Goal: Task Accomplishment & Management: Manage account settings

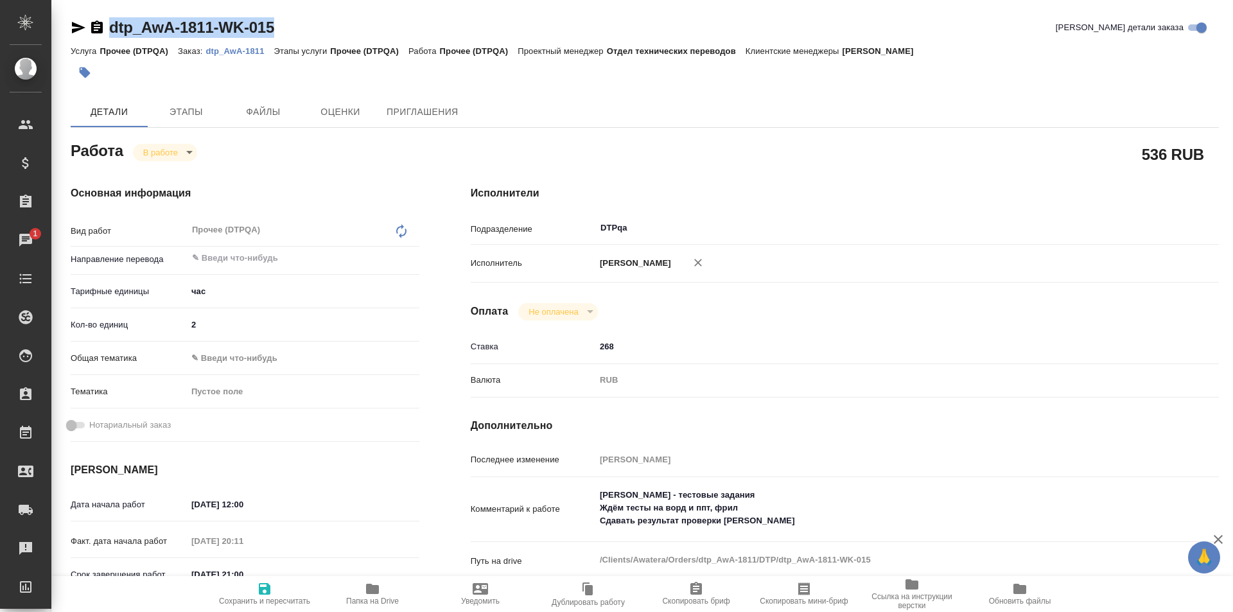
click at [369, 592] on icon "button" at bounding box center [372, 589] width 13 height 10
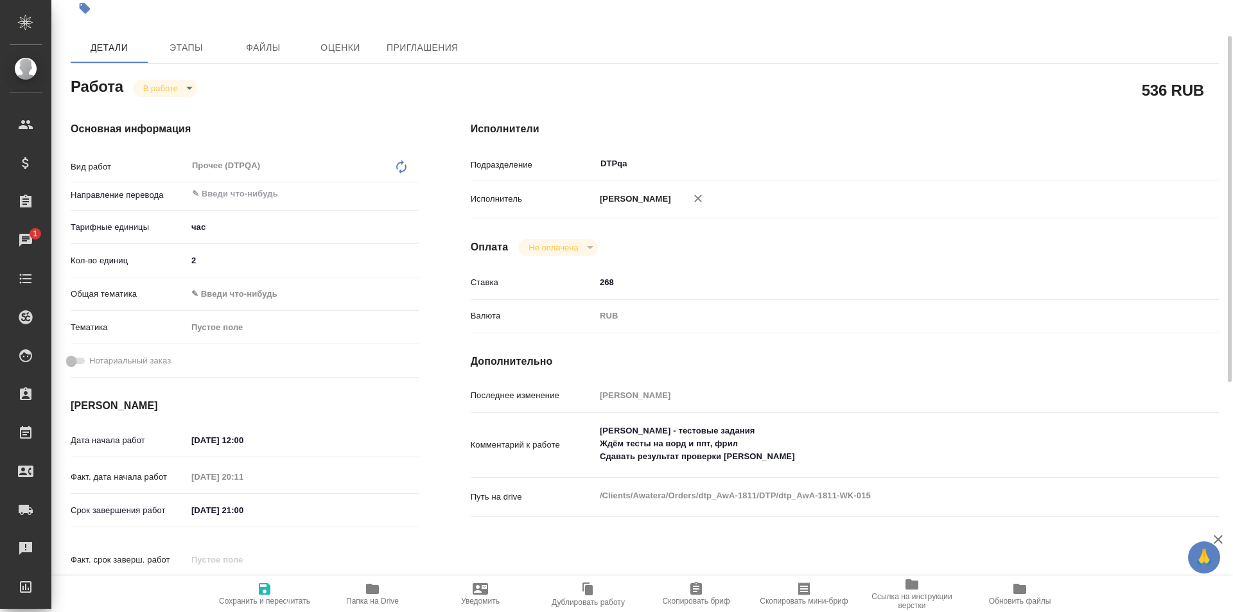
click at [799, 463] on textarea "Толстоухова Мария - тестовые задания Ждём тесты на ворд и ппт, фрил Сдавать рез…" at bounding box center [875, 444] width 561 height 48
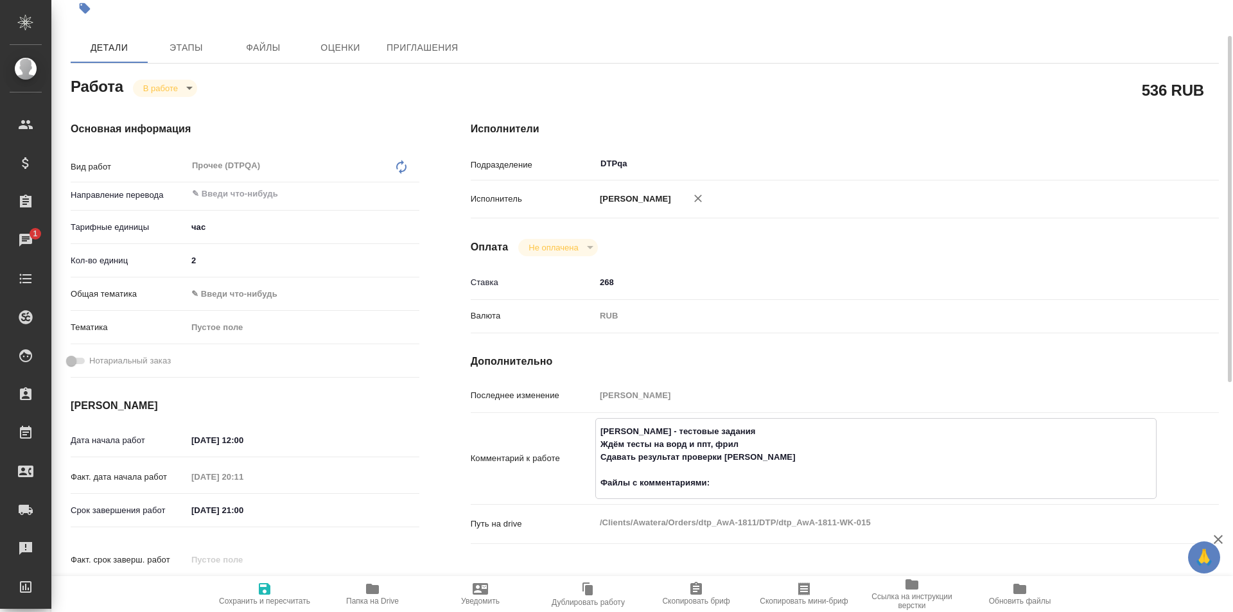
paste textarea "https://drive.awatera.com/f/10057143"
type textarea "Толстоухова Мария - тестовые задания Ждём тесты на ворд и ппт, фрил Сдавать рез…"
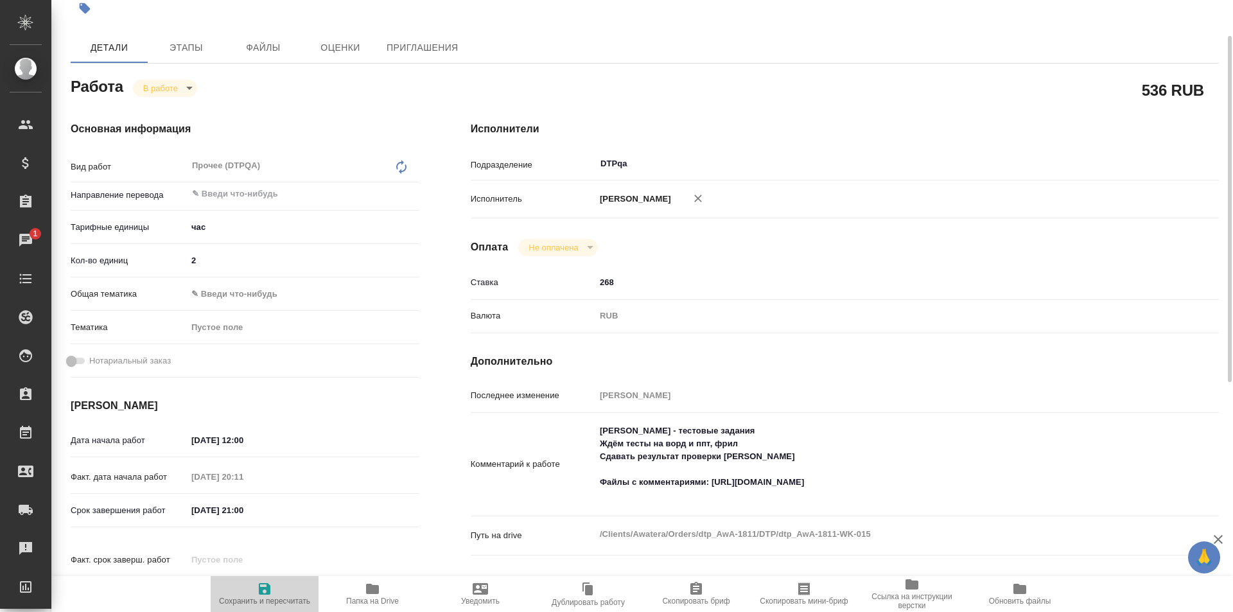
click at [263, 587] on icon "button" at bounding box center [265, 589] width 12 height 12
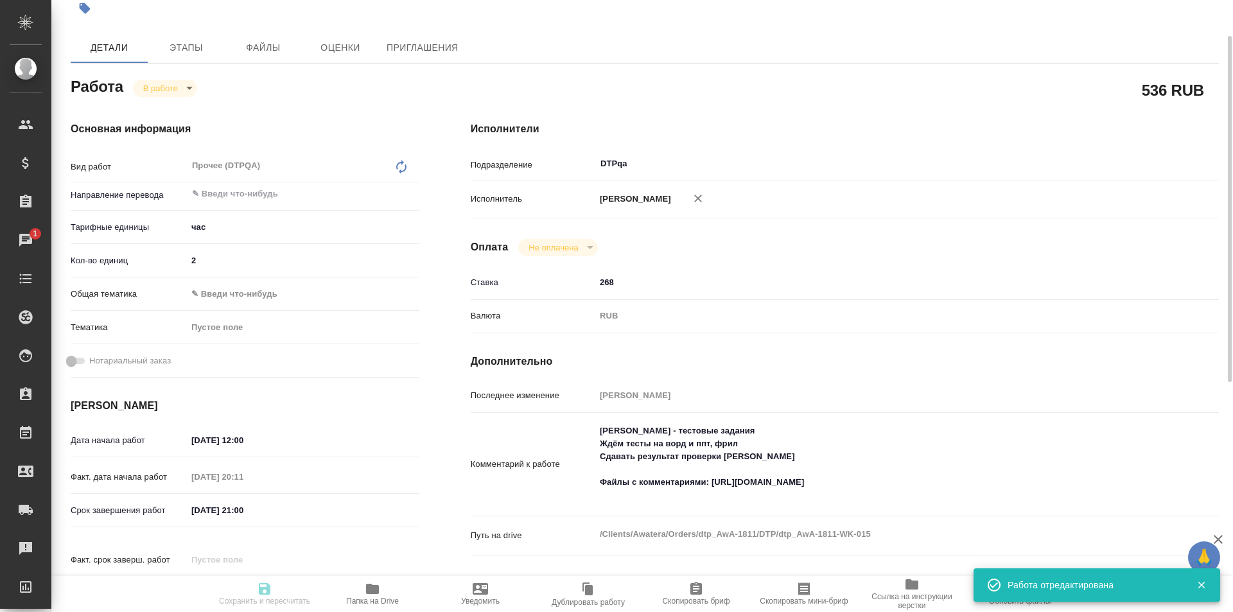
type input "inProgress"
type input "5a8b1489cc6b4906c91bfd93"
type input "2"
type input "12.08.2025 12:00"
type input "12.08.2025 20:11"
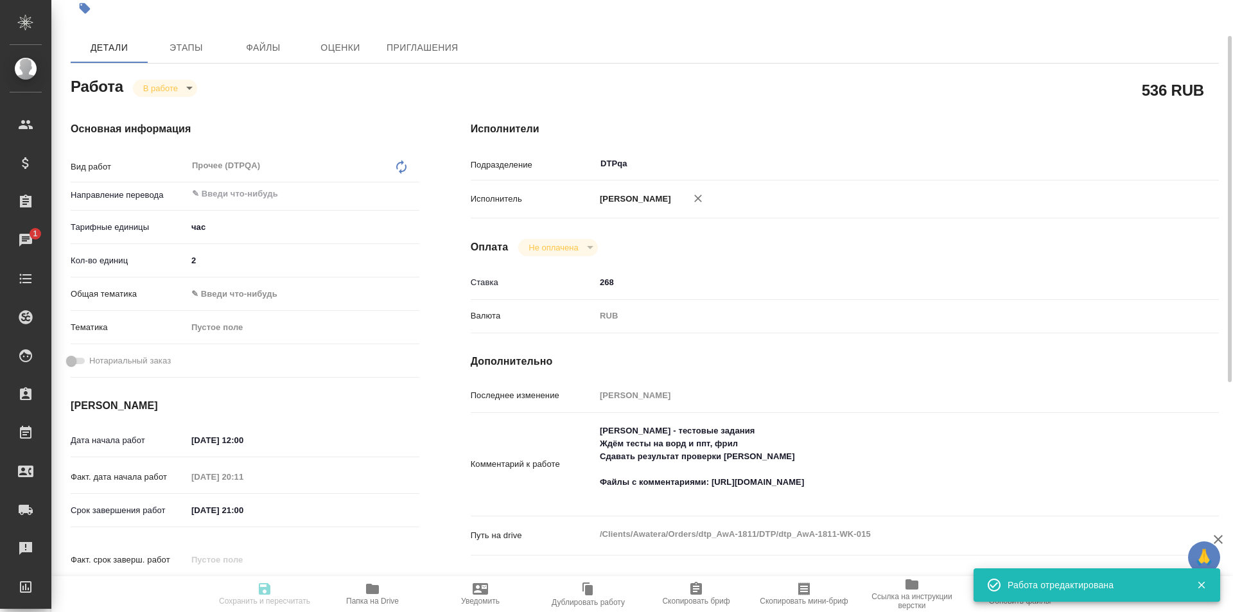
type input "12.08.2025 21:00"
type input "01.09.2025 01:59"
type input "DTPqa"
type input "notPayed"
type input "268"
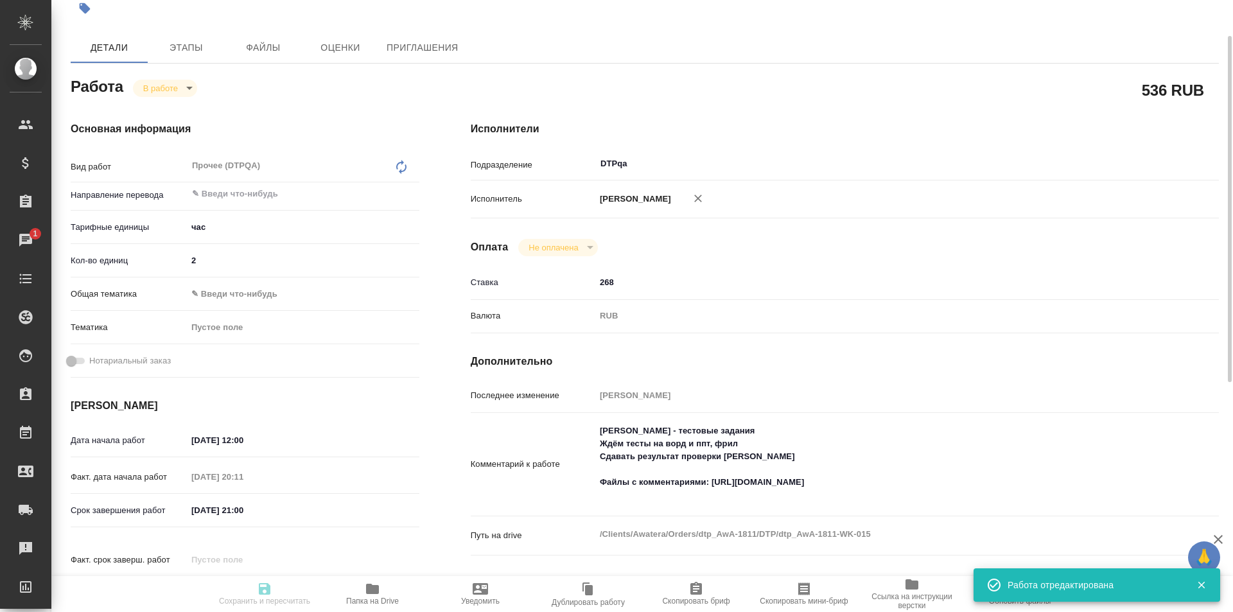
type input "RUB"
type input "[PERSON_NAME]"
type input "dtp_AwA-1811"
type input "Прочее (DTPQA)"
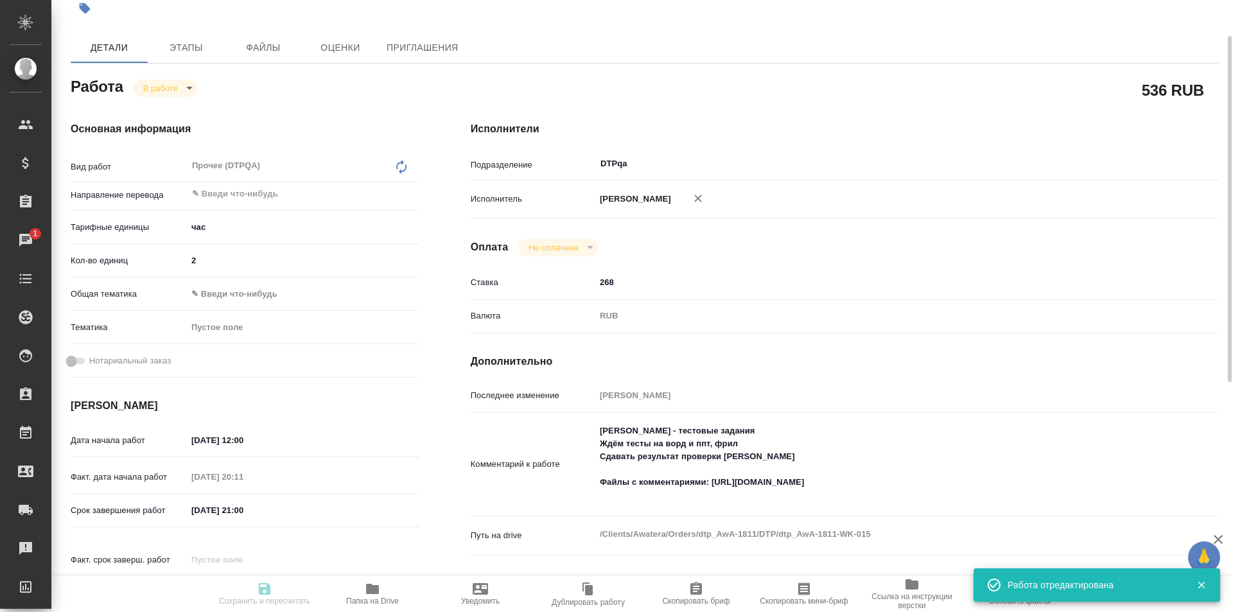
type input "[PERSON_NAME]"
type input "Отдел верстки и дизайна, Заборова Александра"
type input "/Clients/Awatera/Orders/dtp_AwA-1811"
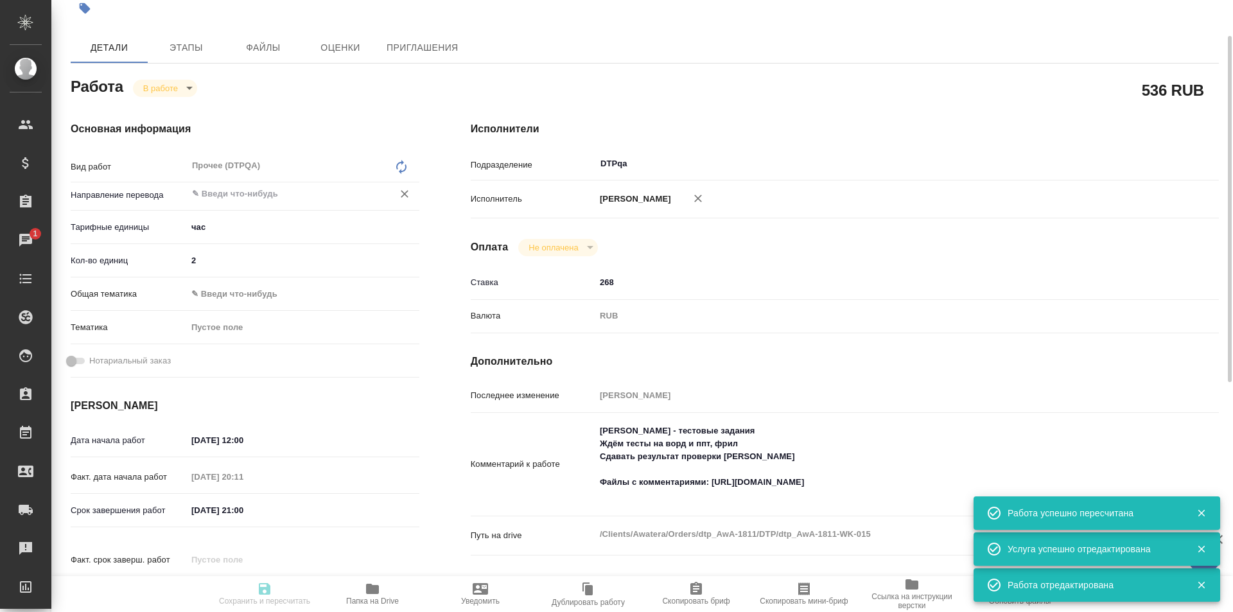
type input "inProgress"
type input "5a8b1489cc6b4906c91bfd93"
type input "2"
type input "12.08.2025 12:00"
type input "12.08.2025 20:11"
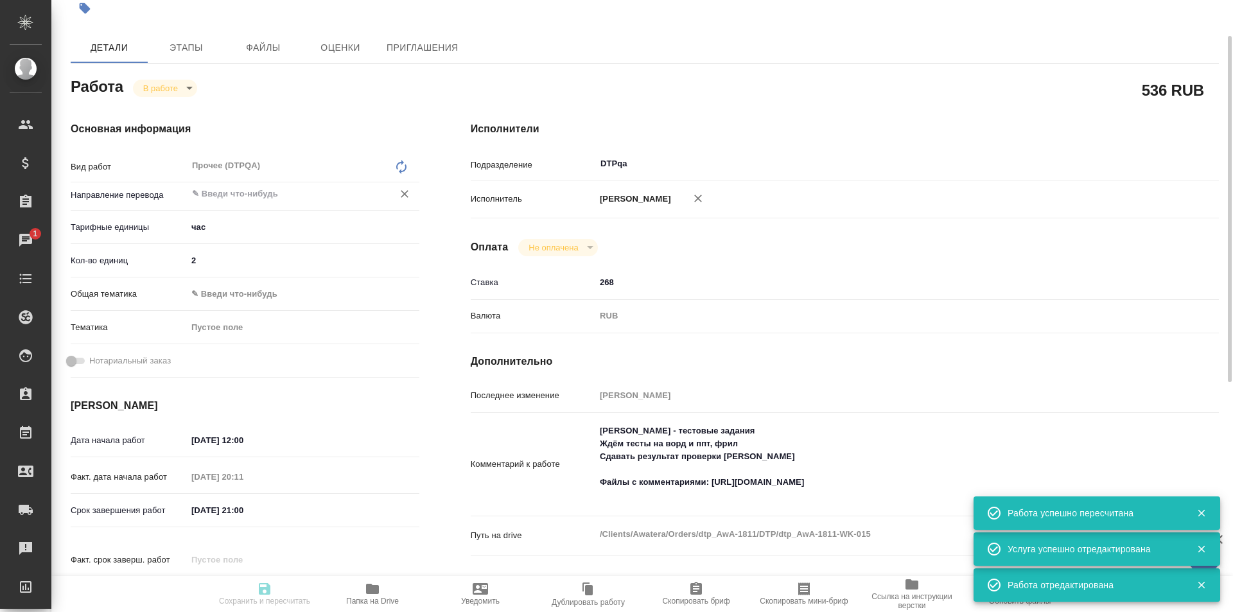
type input "12.08.2025 21:00"
type input "01.09.2025 01:59"
type input "DTPqa"
type input "notPayed"
type input "268"
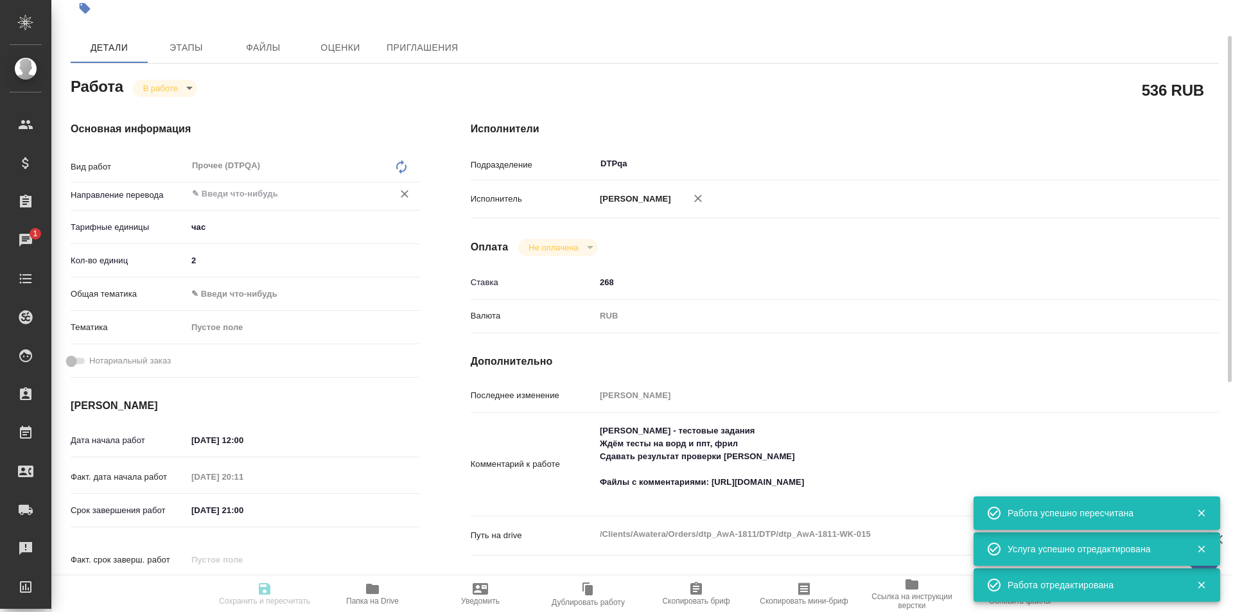
type input "RUB"
type input "[PERSON_NAME]"
type input "dtp_AwA-1811"
type input "Прочее (DTPQA)"
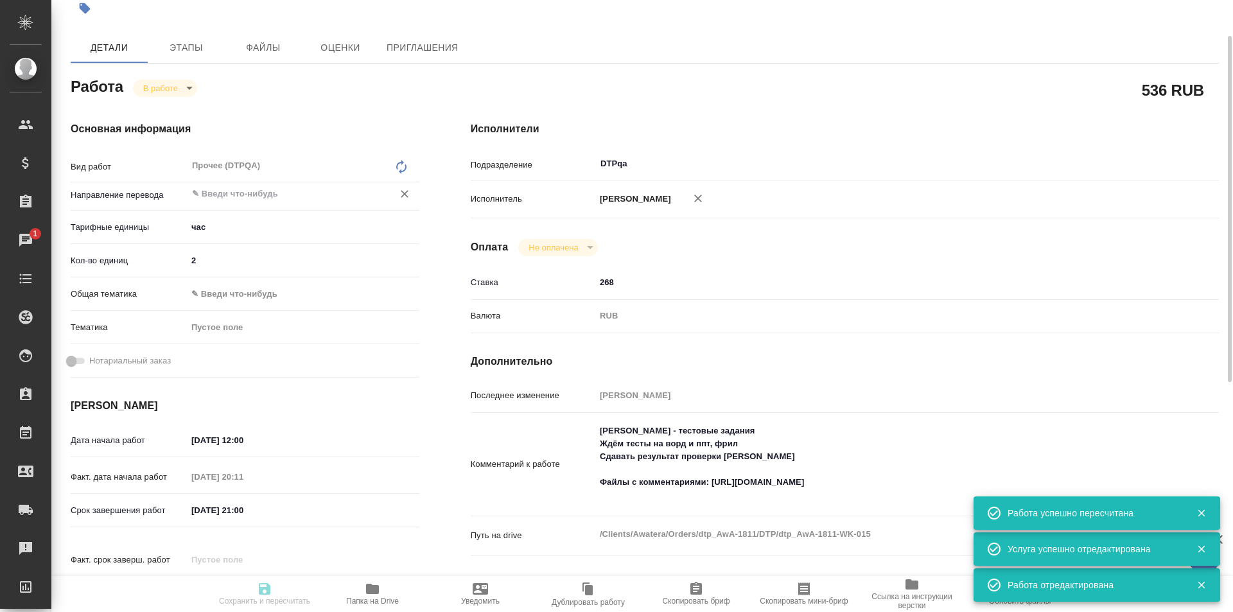
type input "[PERSON_NAME]"
type input "Отдел верстки и дизайна, Заборова Александра"
type input "/Clients/Awatera/Orders/dtp_AwA-1811"
click at [164, 80] on body "🙏 .cls-1 fill:#fff; AWATERA Ismagilova Diana Клиенты Спецификации Заказы 1 Чаты…" at bounding box center [616, 306] width 1233 height 612
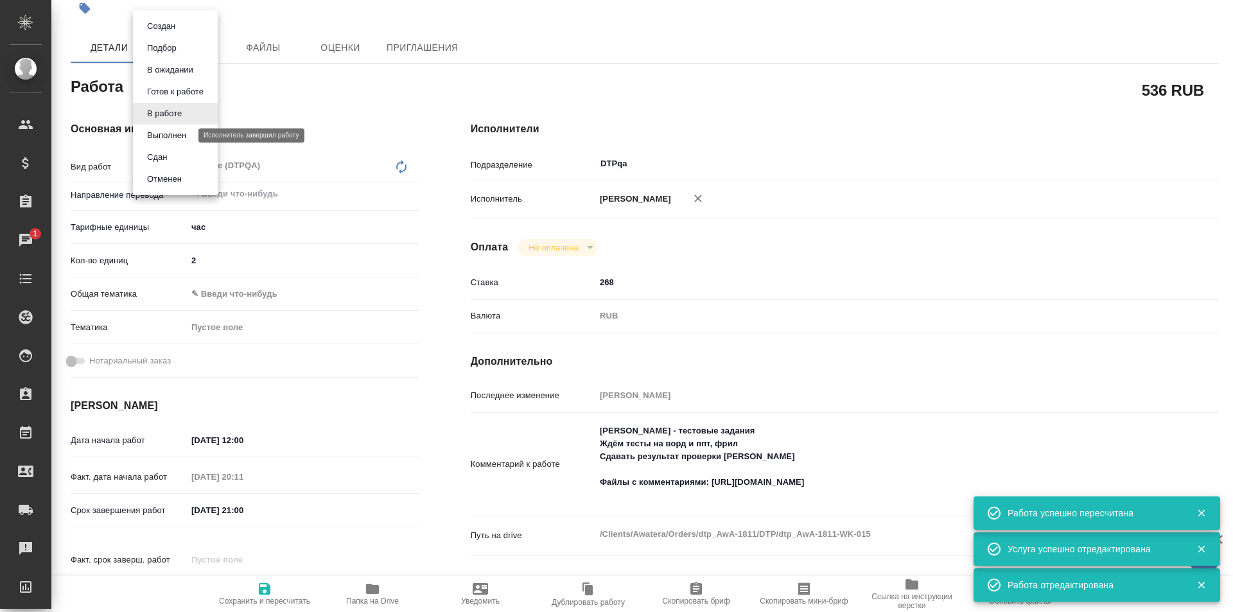
click at [171, 139] on button "Выполнен" at bounding box center [166, 135] width 47 height 14
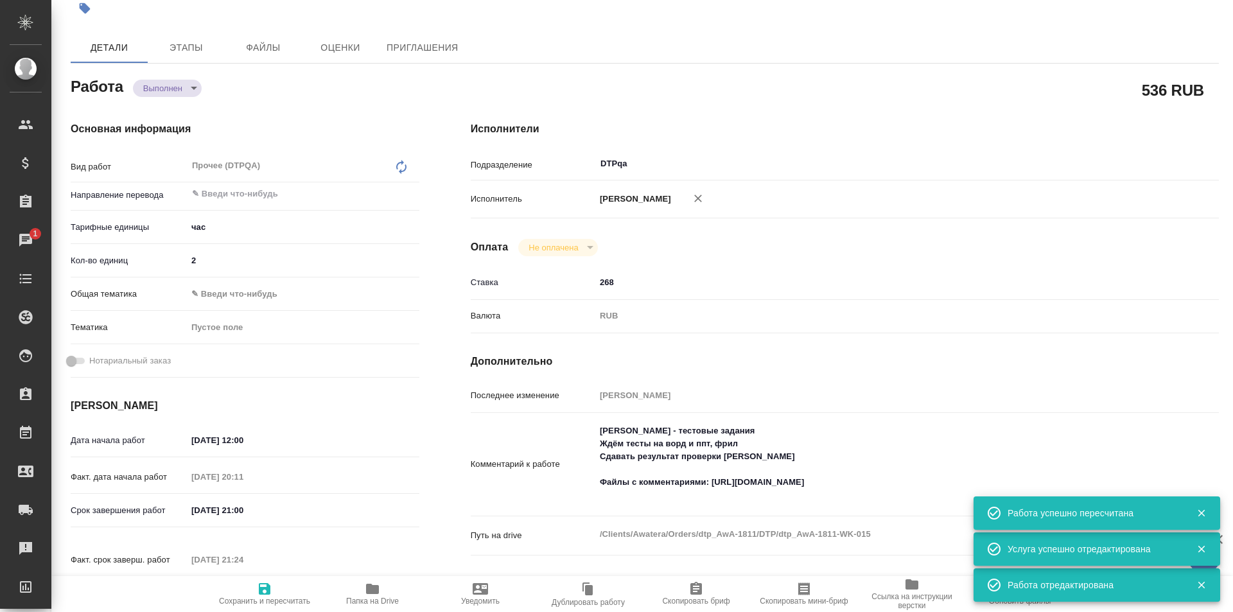
type textarea "x"
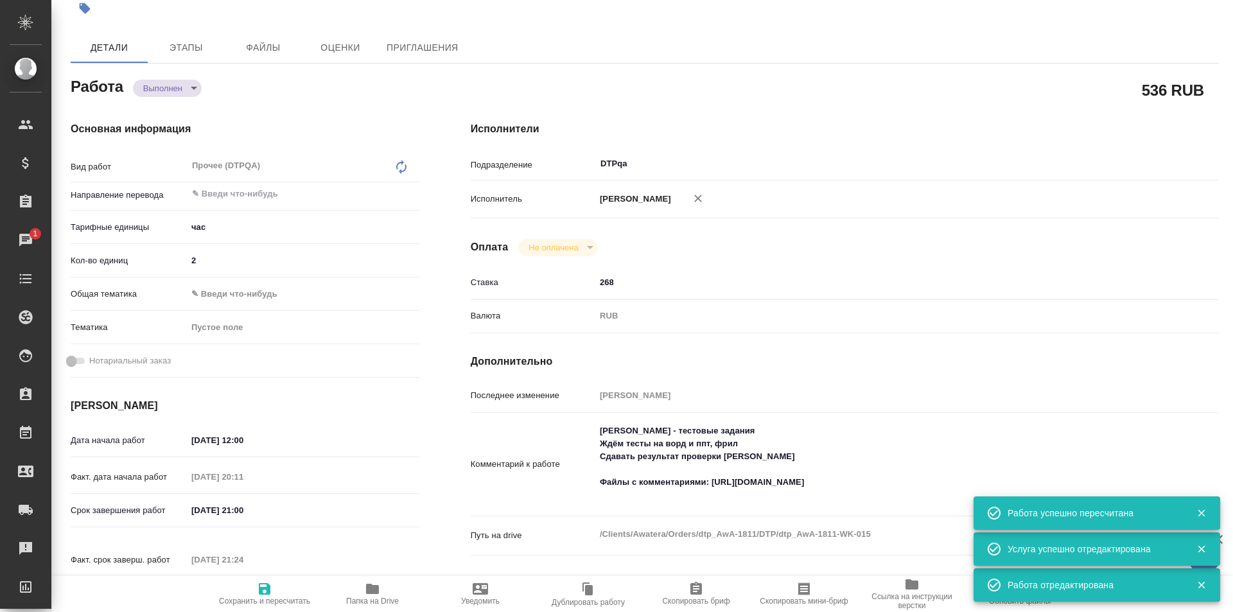
type textarea "x"
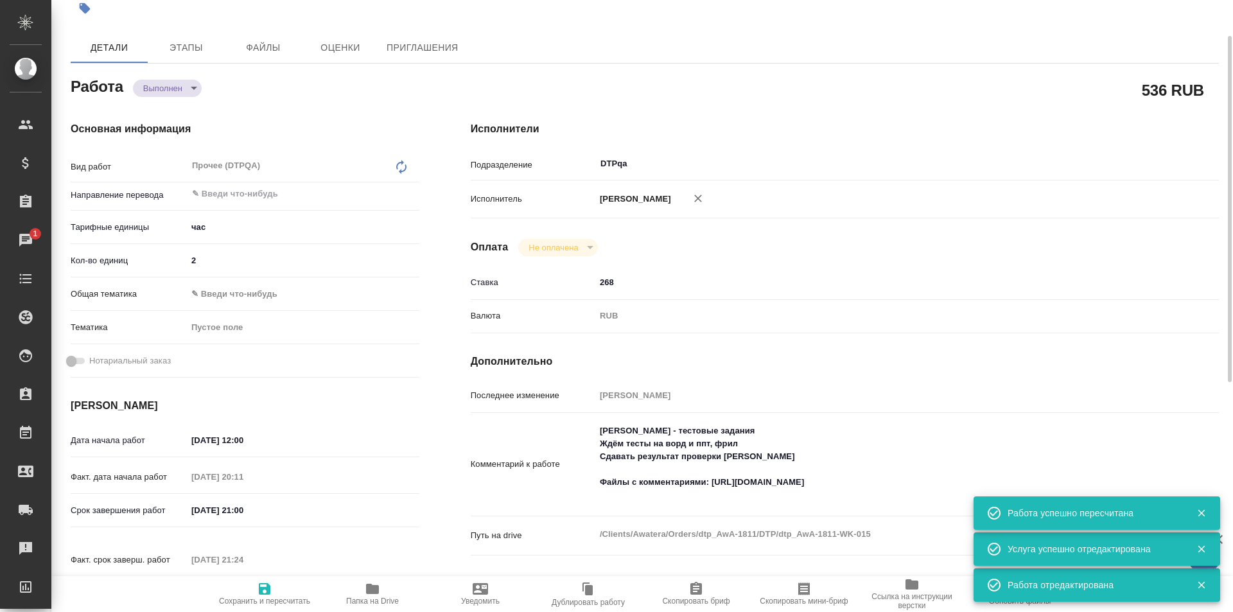
type textarea "x"
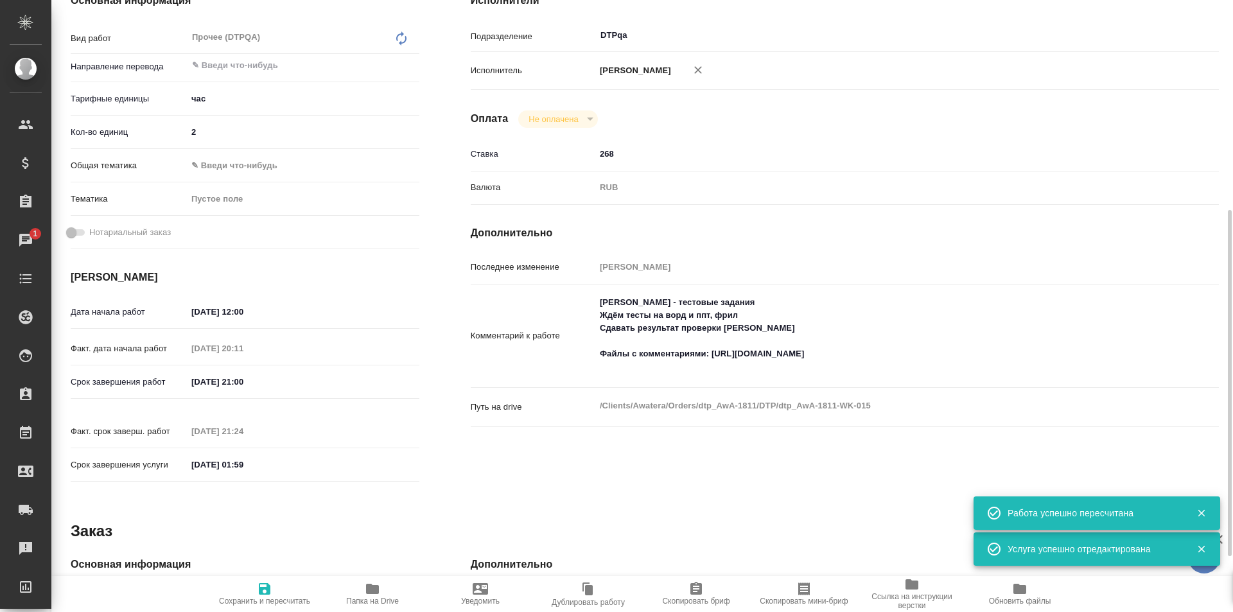
scroll to position [257, 0]
